Goal: Information Seeking & Learning: Learn about a topic

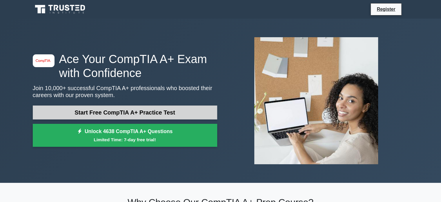
click at [118, 109] on link "Start Free CompTIA A+ Practice Test" at bounding box center [125, 112] width 184 height 14
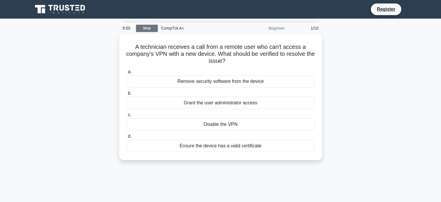
click at [152, 28] on link "Stop" at bounding box center [147, 28] width 22 height 7
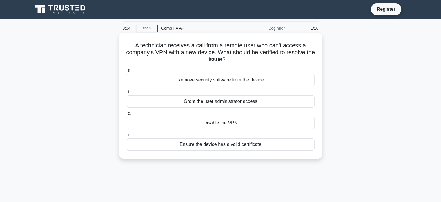
click at [198, 143] on div "Ensure the device has a valid certificate" at bounding box center [221, 144] width 188 height 12
click at [127, 137] on input "d. Ensure the device has a valid certificate" at bounding box center [127, 135] width 0 height 4
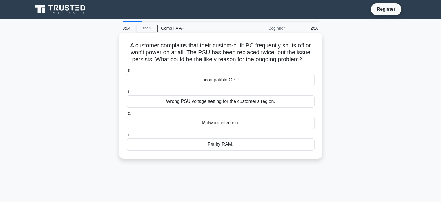
click at [221, 100] on div "Wrong PSU voltage setting for the customer's region." at bounding box center [221, 101] width 188 height 12
click at [127, 94] on input "b. Wrong PSU voltage setting for the customer's region." at bounding box center [127, 92] width 0 height 4
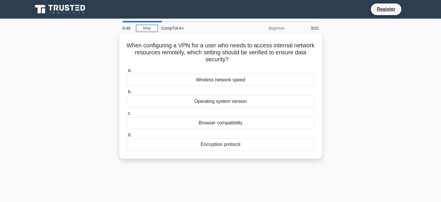
click at [259, 146] on div "Encryption protocol" at bounding box center [221, 144] width 188 height 12
click at [127, 137] on input "d. Encryption protocol" at bounding box center [127, 135] width 0 height 4
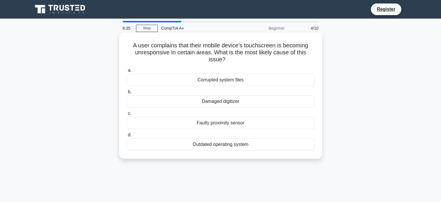
click at [248, 122] on div "Faulty proximity sensor" at bounding box center [221, 123] width 188 height 12
click at [127, 115] on input "c. Faulty proximity sensor" at bounding box center [127, 113] width 0 height 4
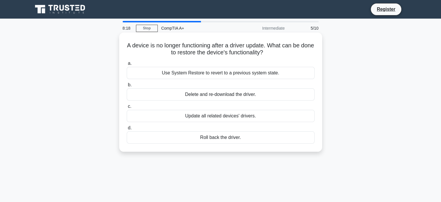
click at [292, 139] on div "Roll back the driver." at bounding box center [221, 137] width 188 height 12
click at [127, 130] on input "d. Roll back the driver." at bounding box center [127, 128] width 0 height 4
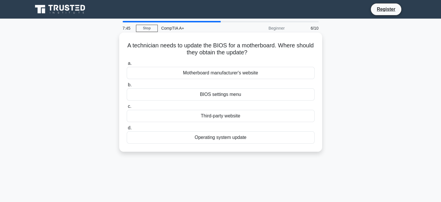
click at [290, 75] on div "Motherboard manufacturer's website" at bounding box center [221, 73] width 188 height 12
click at [127, 65] on input "a. Motherboard manufacturer's website" at bounding box center [127, 63] width 0 height 4
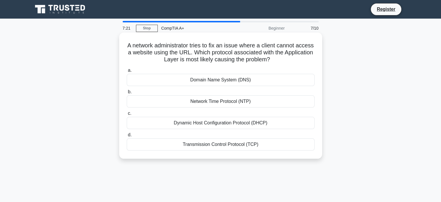
click at [258, 82] on div "Domain Name System (DNS)" at bounding box center [221, 80] width 188 height 12
click at [127, 72] on input "a. Domain Name System (DNS)" at bounding box center [127, 70] width 0 height 4
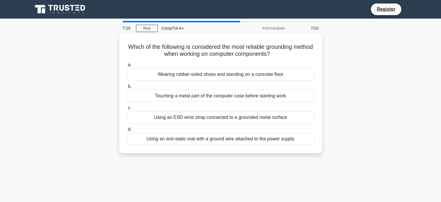
click at [258, 82] on div "a. Wearing rubber-soled shoes and standing on a concrete floor b. Touching a me…" at bounding box center [220, 103] width 195 height 86
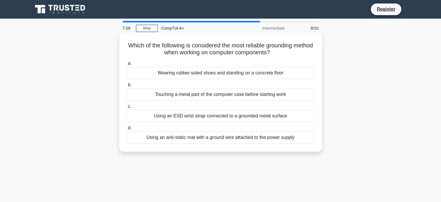
click at [301, 139] on div "Using an anti-static mat with a ground wire attached to the power supply" at bounding box center [221, 137] width 188 height 12
click at [127, 130] on input "d. Using an anti-static mat with a ground wire attached to the power supply" at bounding box center [127, 128] width 0 height 4
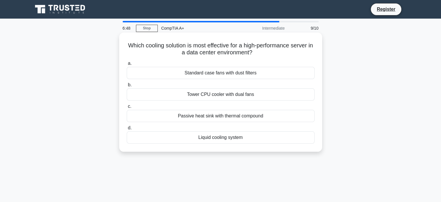
click at [269, 137] on div "Liquid cooling system" at bounding box center [221, 137] width 188 height 12
click at [127, 130] on input "d. Liquid cooling system" at bounding box center [127, 128] width 0 height 4
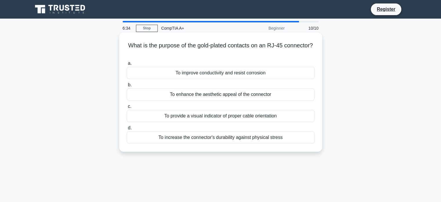
click at [289, 72] on div "To improve conductivity and resist corrosion" at bounding box center [221, 73] width 188 height 12
click at [127, 65] on input "a. To improve conductivity and resist corrosion" at bounding box center [127, 63] width 0 height 4
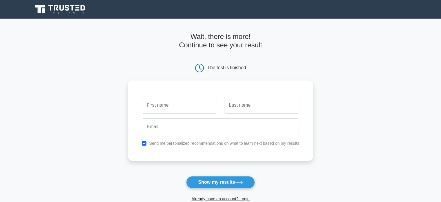
click at [176, 145] on label "Send me personalized recommendations on what to learn next based on my results" at bounding box center [224, 143] width 150 height 5
click at [145, 141] on input "checkbox" at bounding box center [144, 143] width 5 height 5
checkbox input "false"
click at [215, 181] on button "Show my results" at bounding box center [220, 182] width 68 height 12
click at [169, 104] on input "text" at bounding box center [179, 105] width 75 height 17
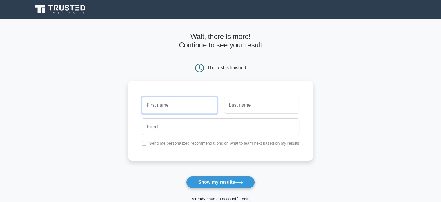
type input "[PERSON_NAME]"
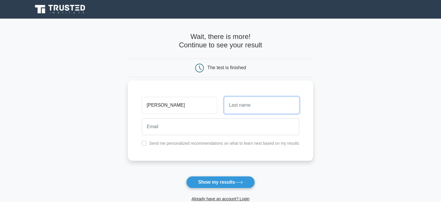
click at [241, 108] on input "text" at bounding box center [261, 105] width 75 height 17
type input "hutch"
click at [204, 136] on div at bounding box center [220, 126] width 164 height 21
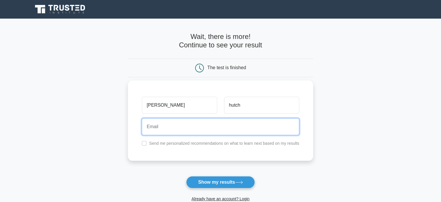
click at [204, 131] on input "email" at bounding box center [221, 126] width 158 height 17
type input "[PERSON_NAME][EMAIL_ADDRESS][DOMAIN_NAME]"
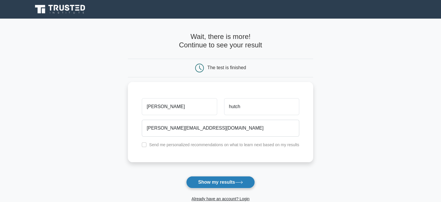
click at [220, 182] on button "Show my results" at bounding box center [220, 182] width 68 height 12
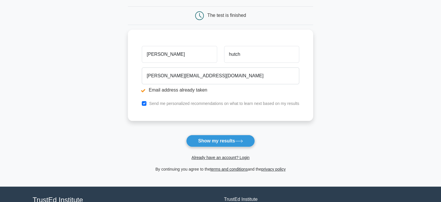
scroll to position [74, 0]
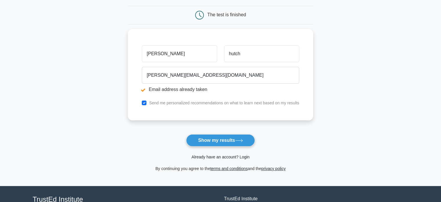
click at [236, 157] on link "Already have an account? Login" at bounding box center [220, 156] width 58 height 5
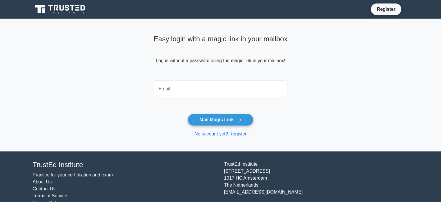
click at [208, 90] on input "email" at bounding box center [221, 88] width 134 height 17
type input "[PERSON_NAME][EMAIL_ADDRESS][DOMAIN_NAME]"
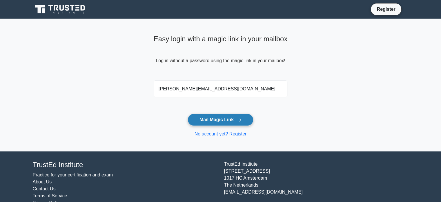
click at [213, 119] on button "Mail Magic Link" at bounding box center [221, 119] width 66 height 12
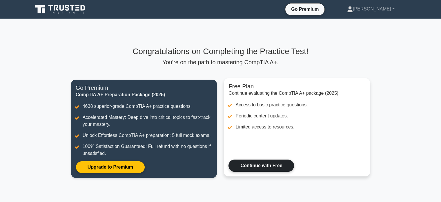
click at [280, 164] on link "Continue with Free" at bounding box center [262, 165] width 66 height 12
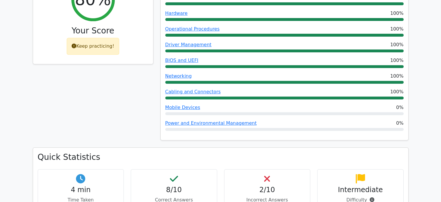
scroll to position [239, 0]
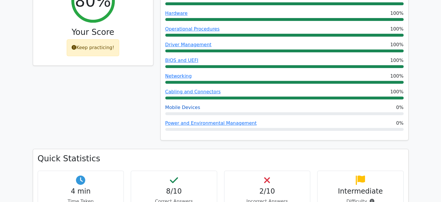
click at [191, 104] on link "Mobile Devices" at bounding box center [182, 107] width 35 height 6
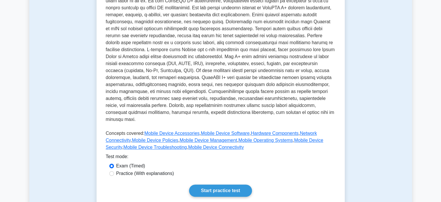
scroll to position [163, 0]
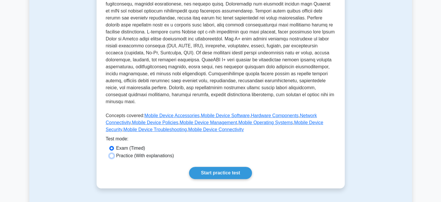
click at [113, 153] on input "Practice (With explanations)" at bounding box center [111, 155] width 5 height 5
radio input "true"
click at [208, 167] on link "Start practice test" at bounding box center [220, 173] width 63 height 12
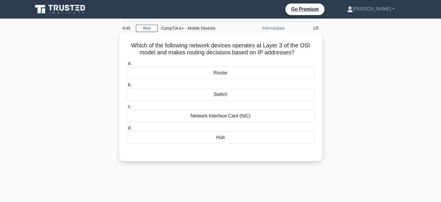
click at [238, 70] on div "Router" at bounding box center [221, 73] width 188 height 12
click at [127, 65] on input "a. Router" at bounding box center [127, 63] width 0 height 4
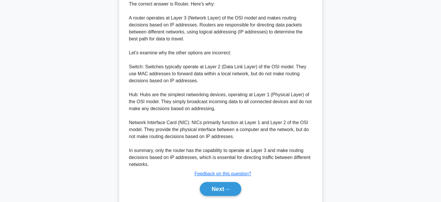
scroll to position [183, 0]
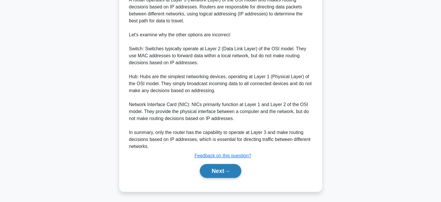
click at [233, 167] on button "Next" at bounding box center [220, 171] width 41 height 14
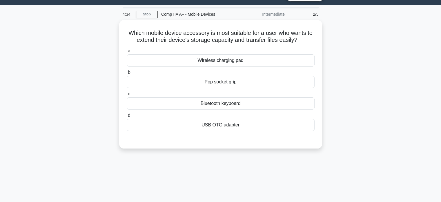
scroll to position [14, 0]
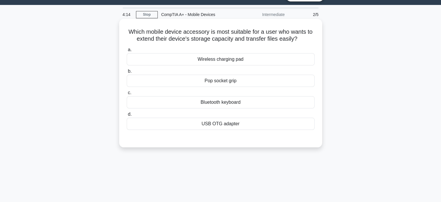
click at [290, 122] on div "USB OTG adapter" at bounding box center [221, 123] width 188 height 12
click at [127, 116] on input "d. USB OTG adapter" at bounding box center [127, 114] width 0 height 4
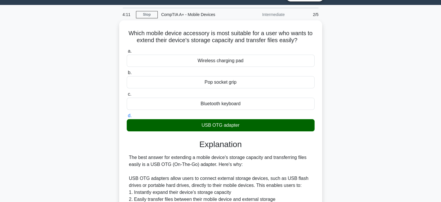
scroll to position [149, 0]
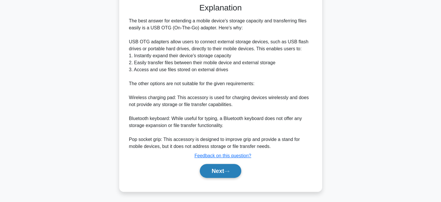
click at [229, 170] on icon at bounding box center [226, 170] width 5 height 3
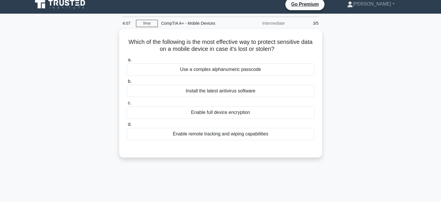
scroll to position [0, 0]
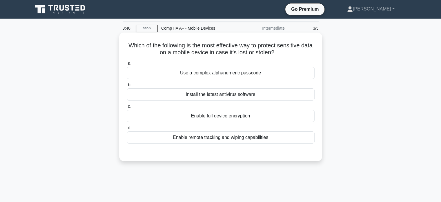
click at [291, 138] on div "Enable remote tracking and wiping capabilities" at bounding box center [221, 137] width 188 height 12
click at [127, 130] on input "d. Enable remote tracking and wiping capabilities" at bounding box center [127, 128] width 0 height 4
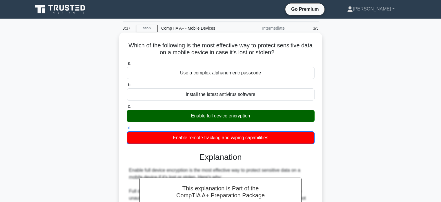
click at [287, 112] on div "Enable full device encryption" at bounding box center [221, 116] width 188 height 12
click at [127, 108] on input "c. Enable full device encryption" at bounding box center [127, 106] width 0 height 4
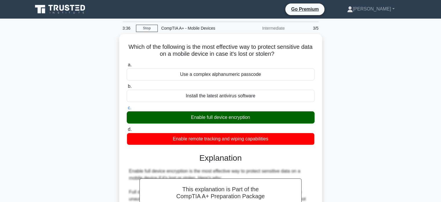
click at [373, 110] on div "Which of the following is the most effective way to protect sensitive data on a…" at bounding box center [220, 201] width 383 height 335
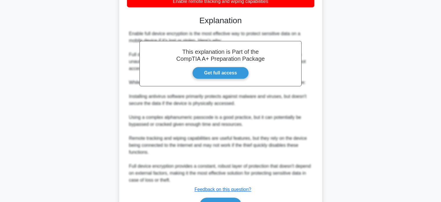
scroll to position [169, 0]
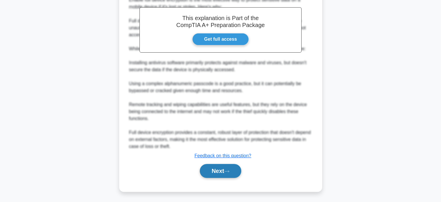
click at [221, 172] on button "Next" at bounding box center [220, 171] width 41 height 14
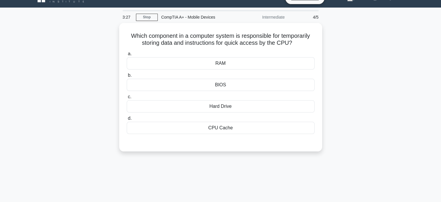
scroll to position [7, 0]
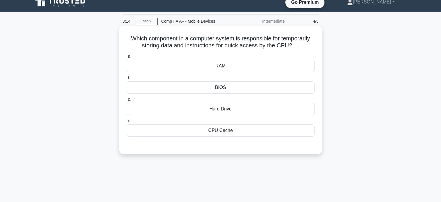
click at [268, 131] on div "CPU Cache" at bounding box center [221, 130] width 188 height 12
click at [127, 123] on input "d. CPU Cache" at bounding box center [127, 121] width 0 height 4
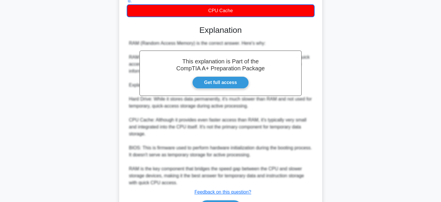
scroll to position [156, 0]
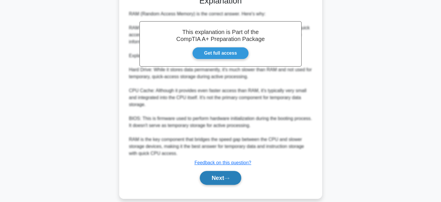
click at [227, 176] on icon at bounding box center [226, 177] width 5 height 3
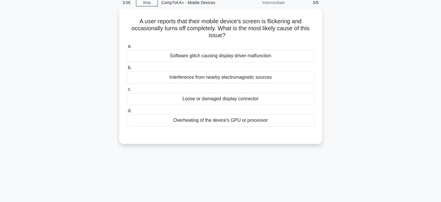
scroll to position [17, 0]
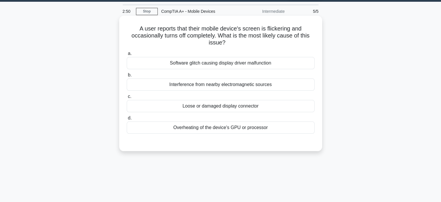
click at [284, 109] on div "Loose or damaged display connector" at bounding box center [221, 106] width 188 height 12
click at [127, 98] on input "c. Loose or damaged display connector" at bounding box center [127, 97] width 0 height 4
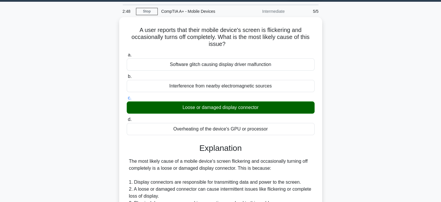
scroll to position [155, 0]
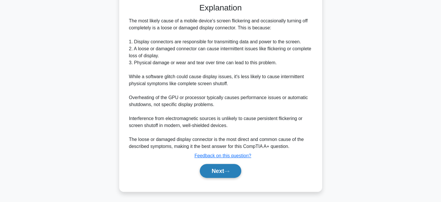
click at [229, 169] on icon at bounding box center [226, 170] width 5 height 3
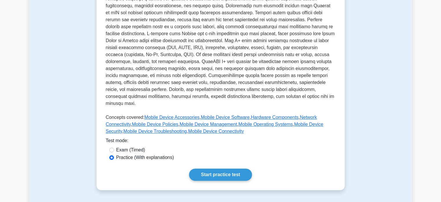
scroll to position [163, 0]
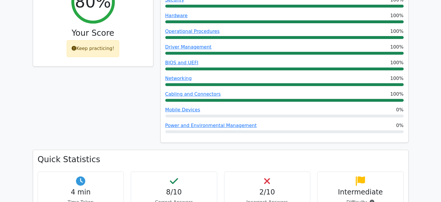
scroll to position [239, 0]
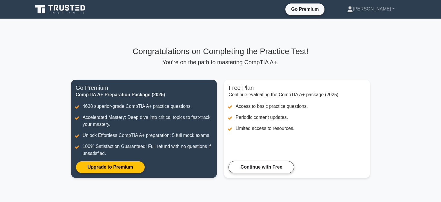
click at [57, 64] on main "Congratulations on Completing the Practice Test! You're on the path to masterin…" at bounding box center [220, 116] width 441 height 194
